Goal: Find specific fact: Find specific fact

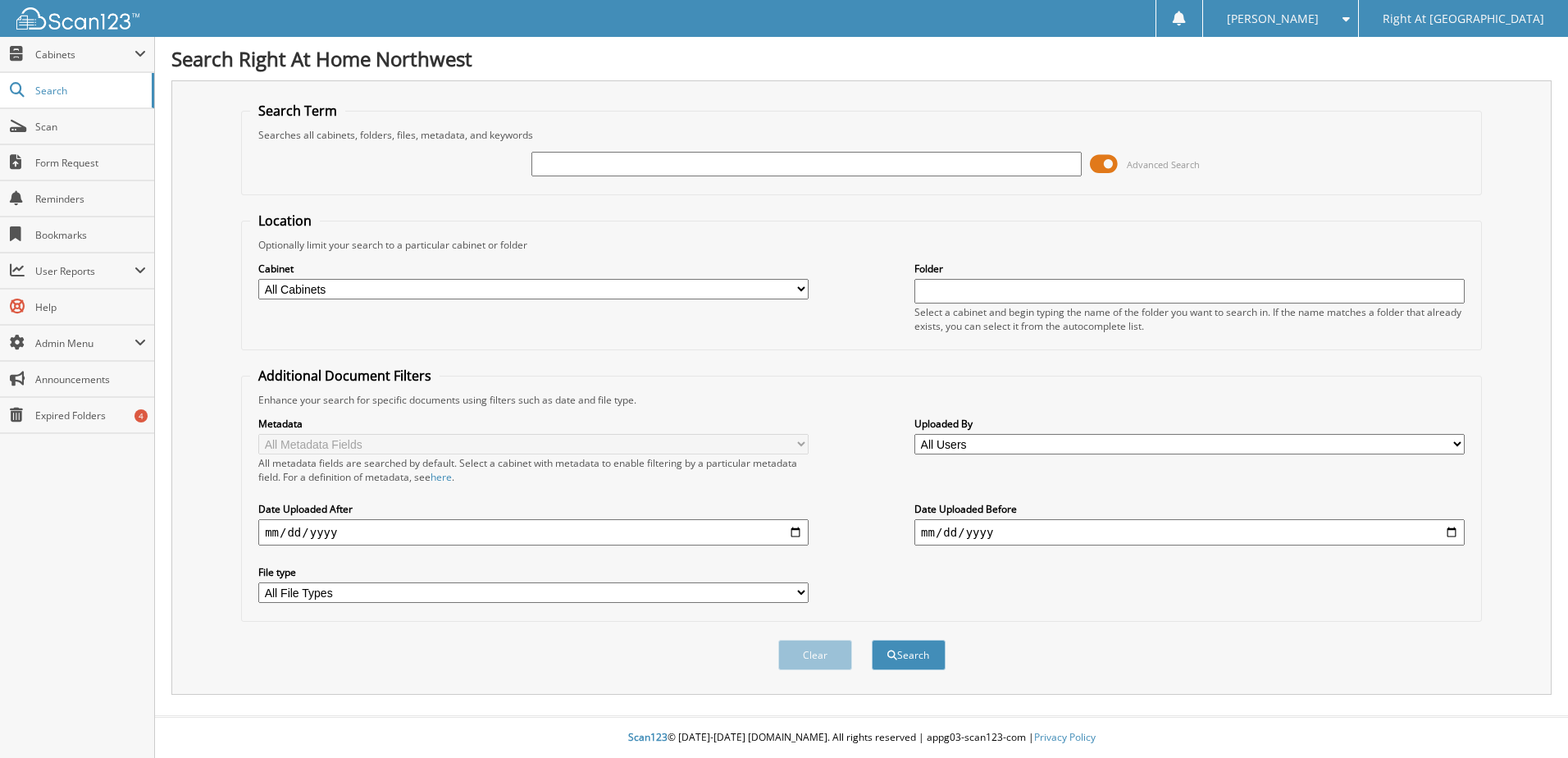
click at [566, 164] on input "text" at bounding box center [807, 164] width 551 height 25
type input "[PERSON_NAME]"
click at [913, 649] on button "Search" at bounding box center [909, 654] width 74 height 30
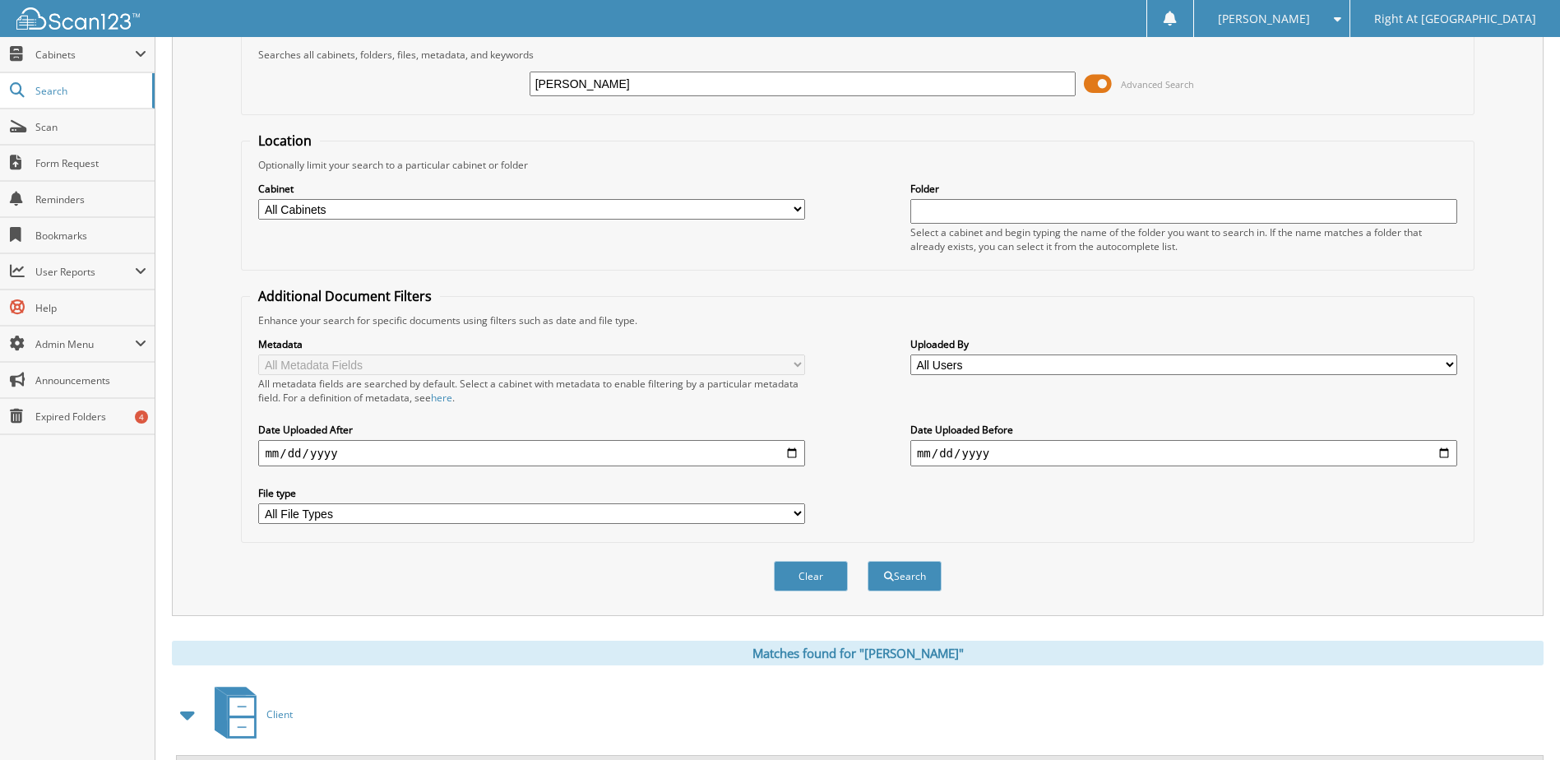
scroll to position [224, 0]
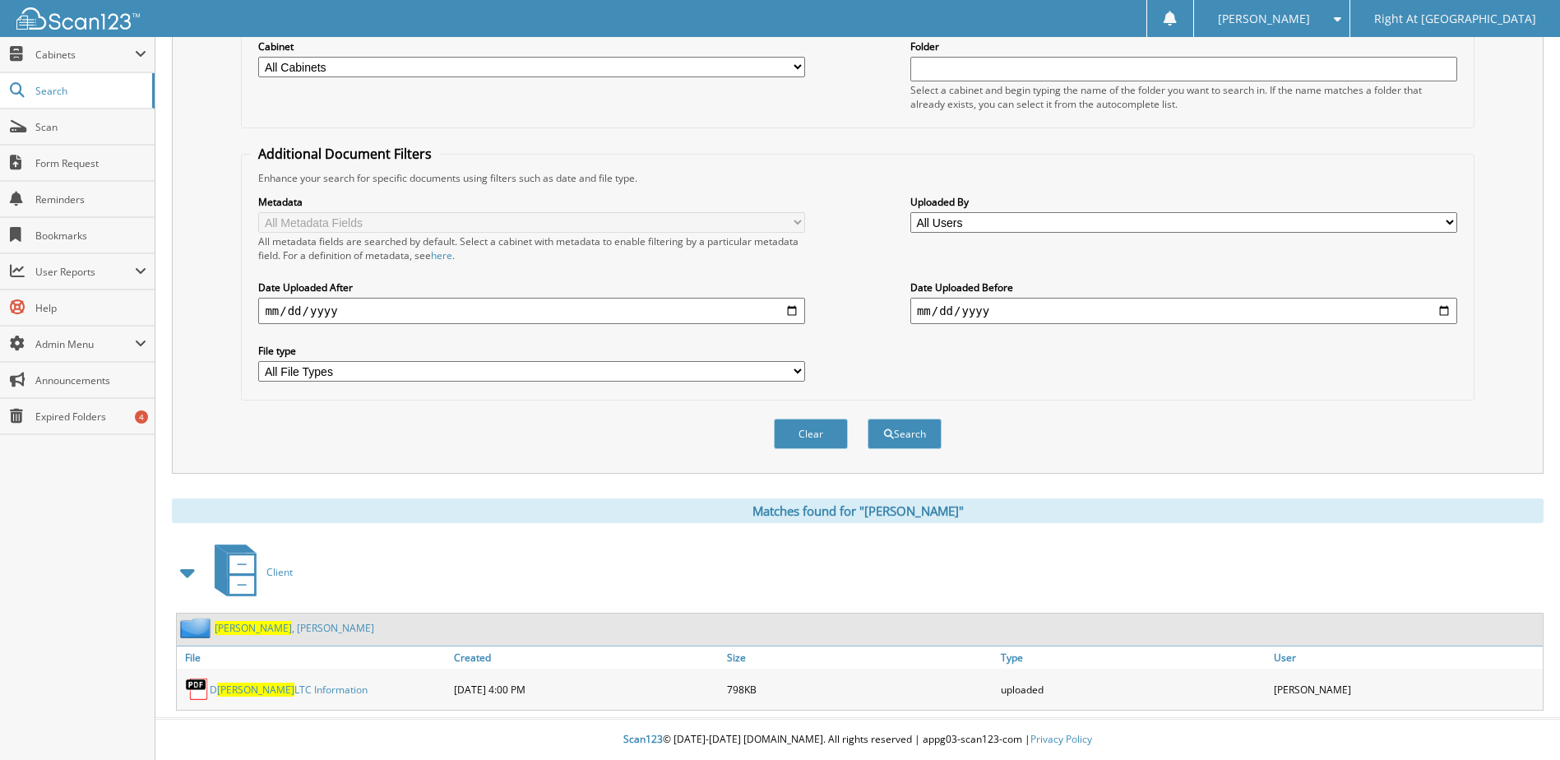
click at [251, 627] on link "[PERSON_NAME]" at bounding box center [295, 628] width 160 height 14
